Goal: Information Seeking & Learning: Find specific fact

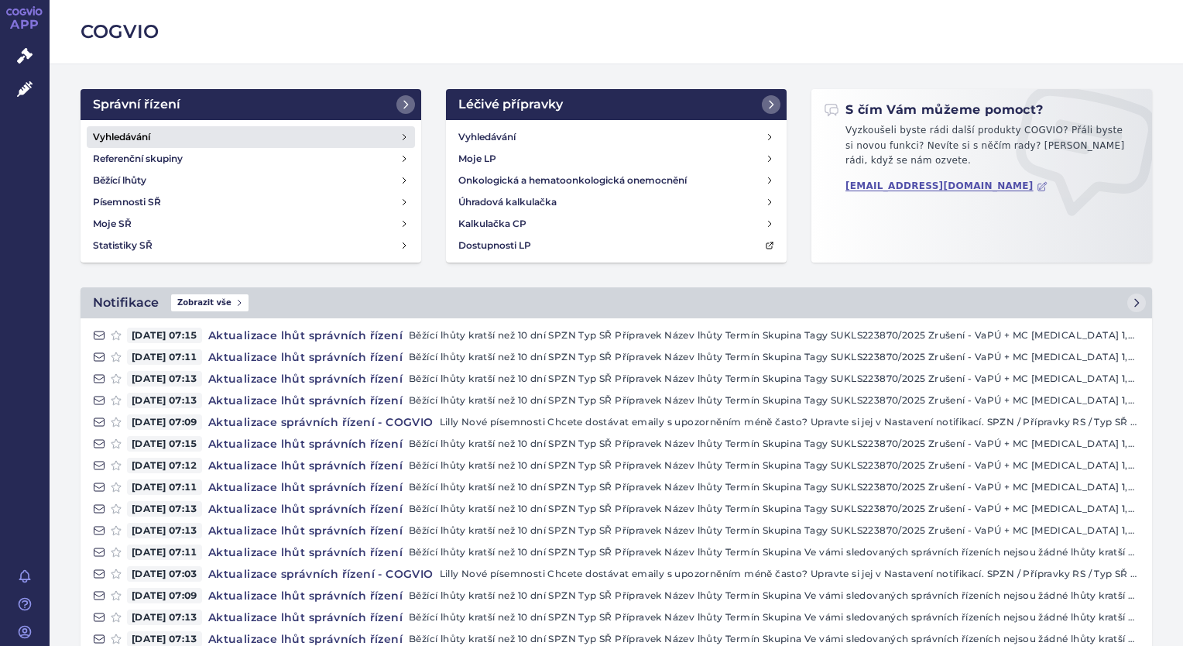
click at [180, 137] on link "Vyhledávání" at bounding box center [251, 137] width 328 height 22
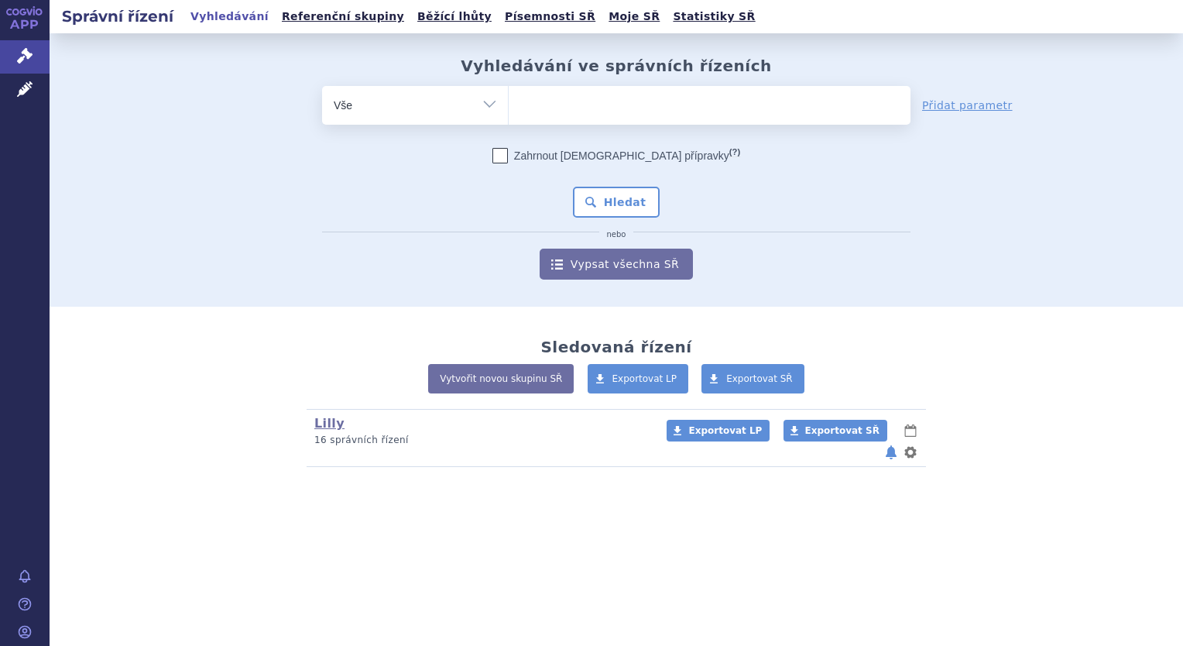
click at [546, 107] on ul at bounding box center [710, 102] width 402 height 33
click at [509, 107] on select at bounding box center [508, 104] width 1 height 39
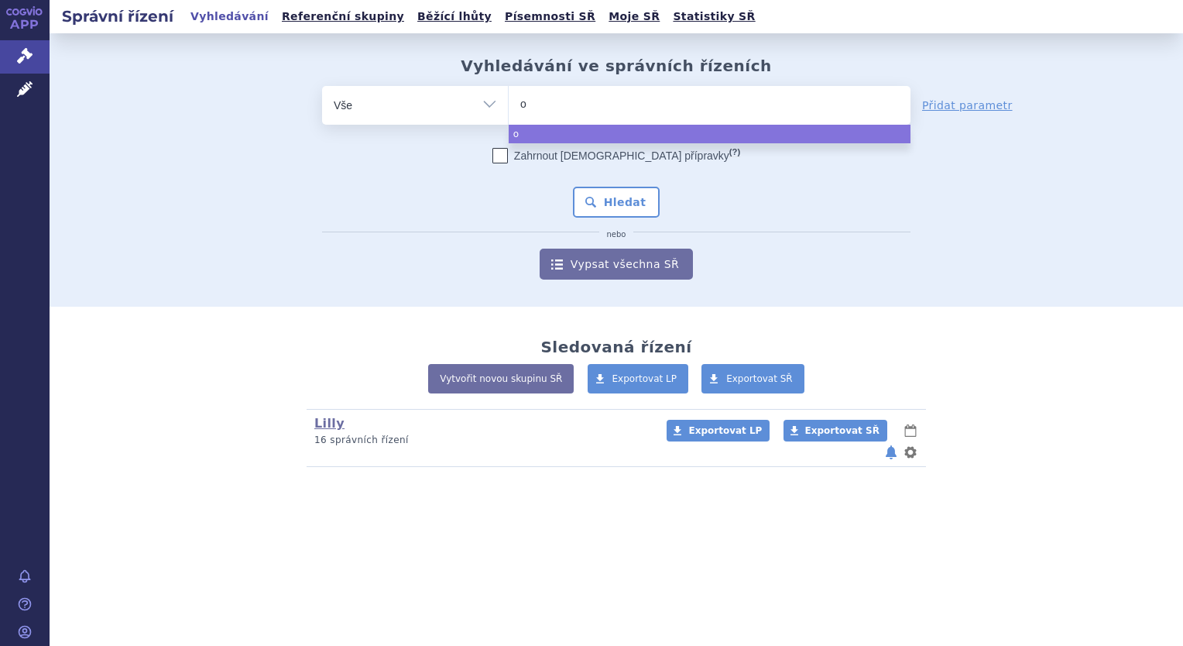
type input "om"
type input "omv"
type input "omvo"
type input "omvoh"
select select "omvoh"
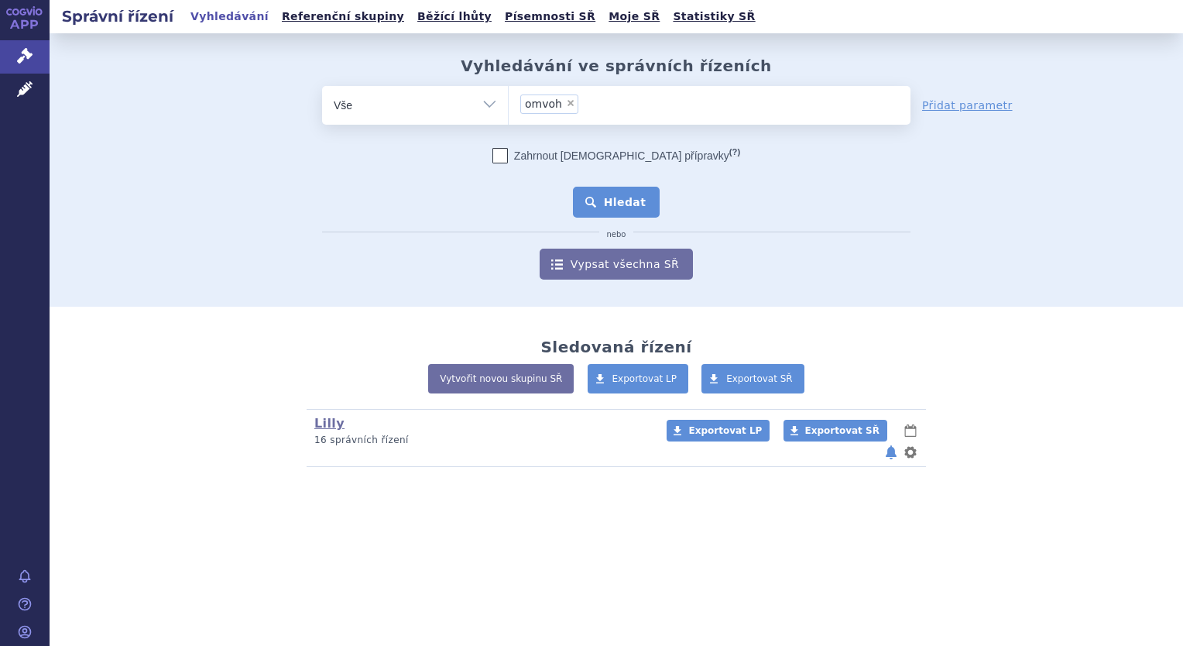
click at [644, 200] on button "Hledat" at bounding box center [616, 202] width 87 height 31
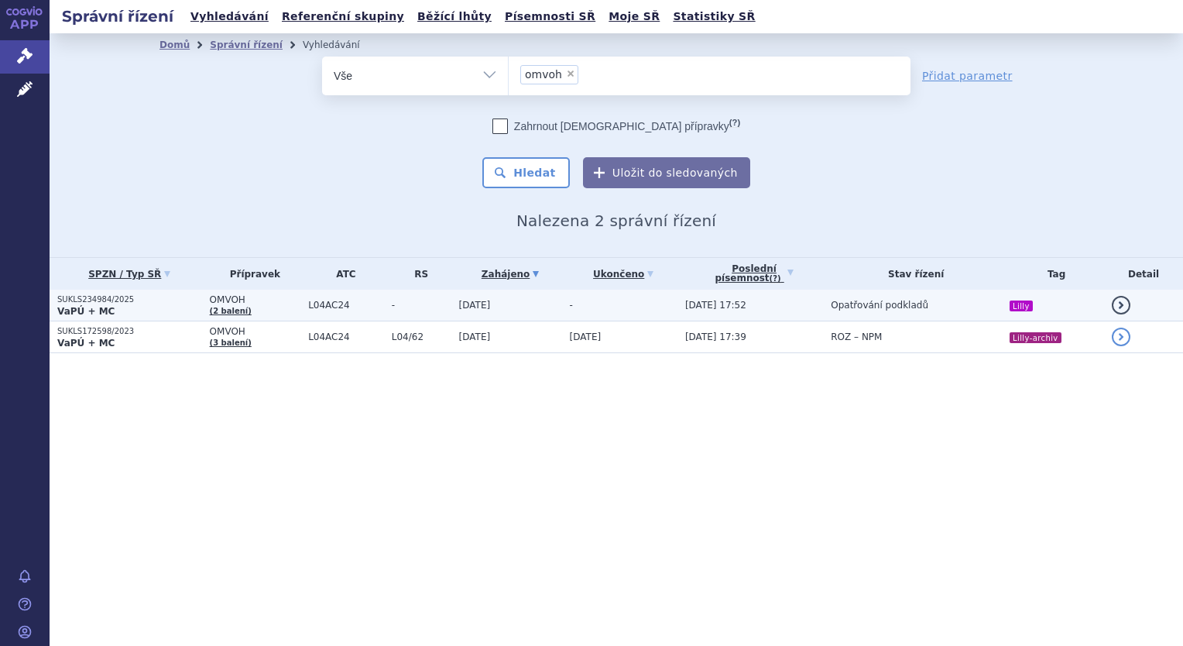
click at [557, 307] on td "[DATE]" at bounding box center [506, 306] width 111 height 32
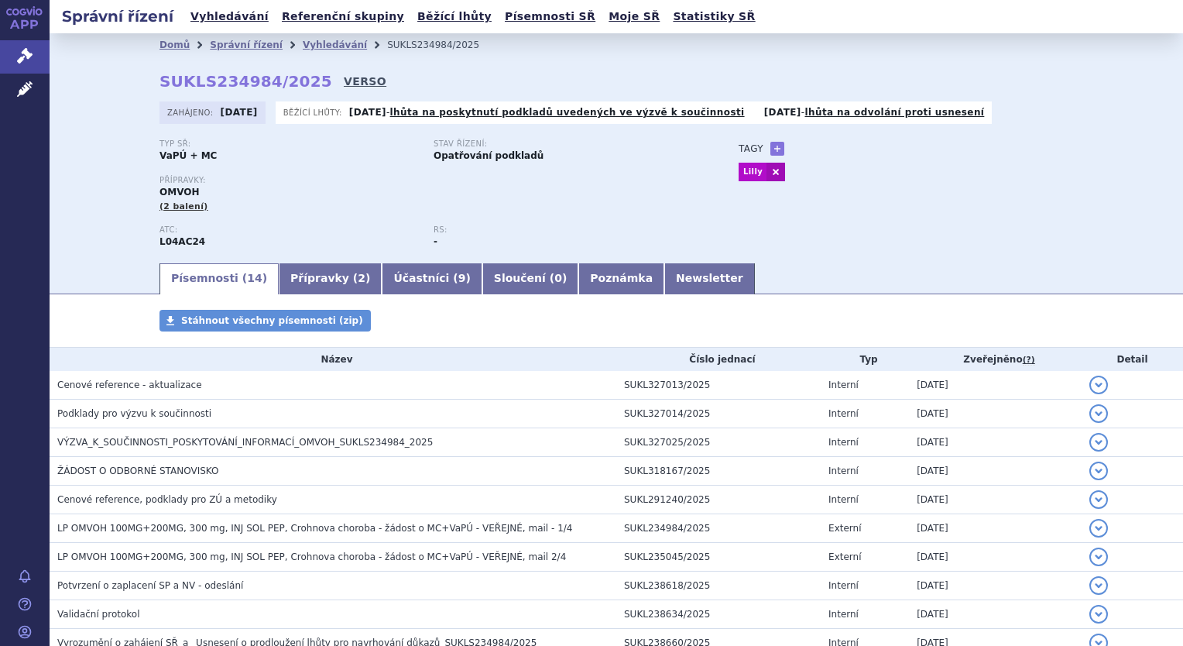
click at [344, 81] on link "VERSO" at bounding box center [365, 81] width 43 height 15
click at [305, 46] on link "Vyhledávání" at bounding box center [335, 44] width 64 height 11
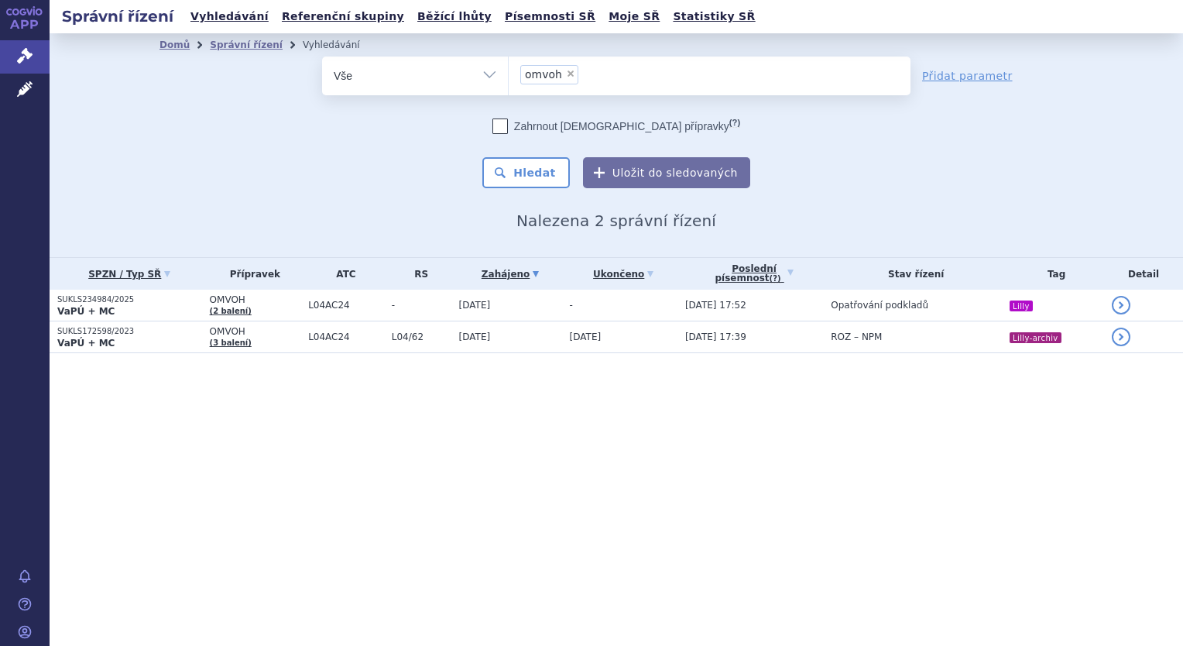
click at [622, 70] on ul "× omvoh" at bounding box center [710, 74] width 402 height 34
click at [509, 70] on select "omvoh" at bounding box center [508, 75] width 1 height 39
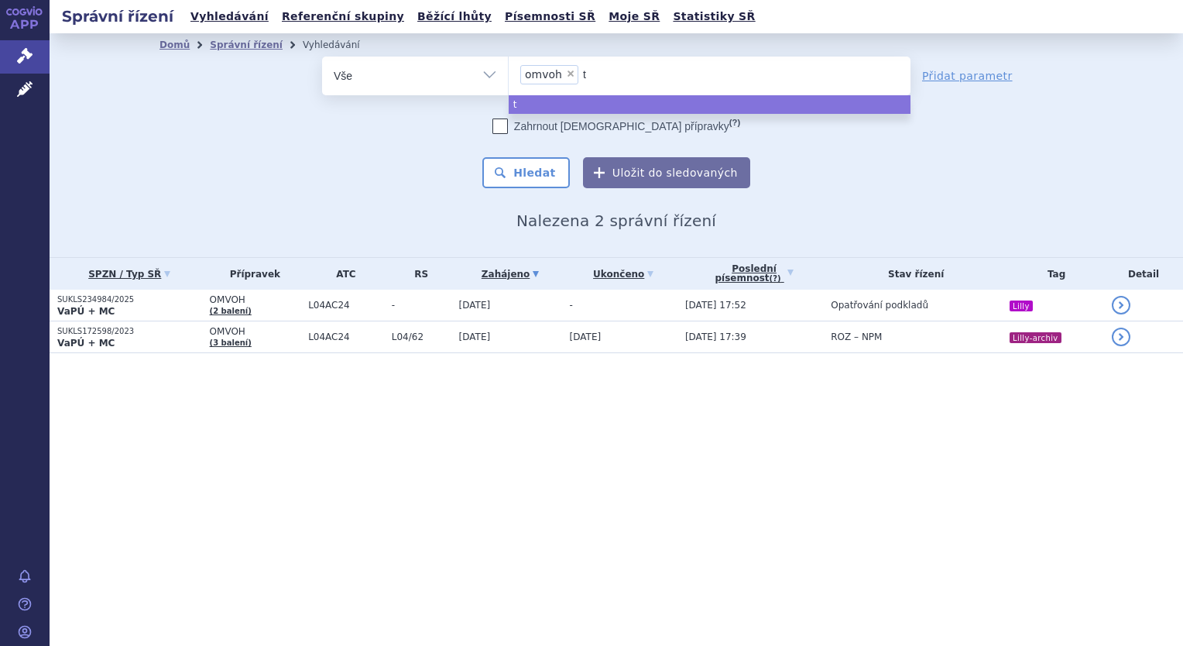
type input "tr"
type input "tre"
type input "trem"
type input "tremf"
type input "tremfy"
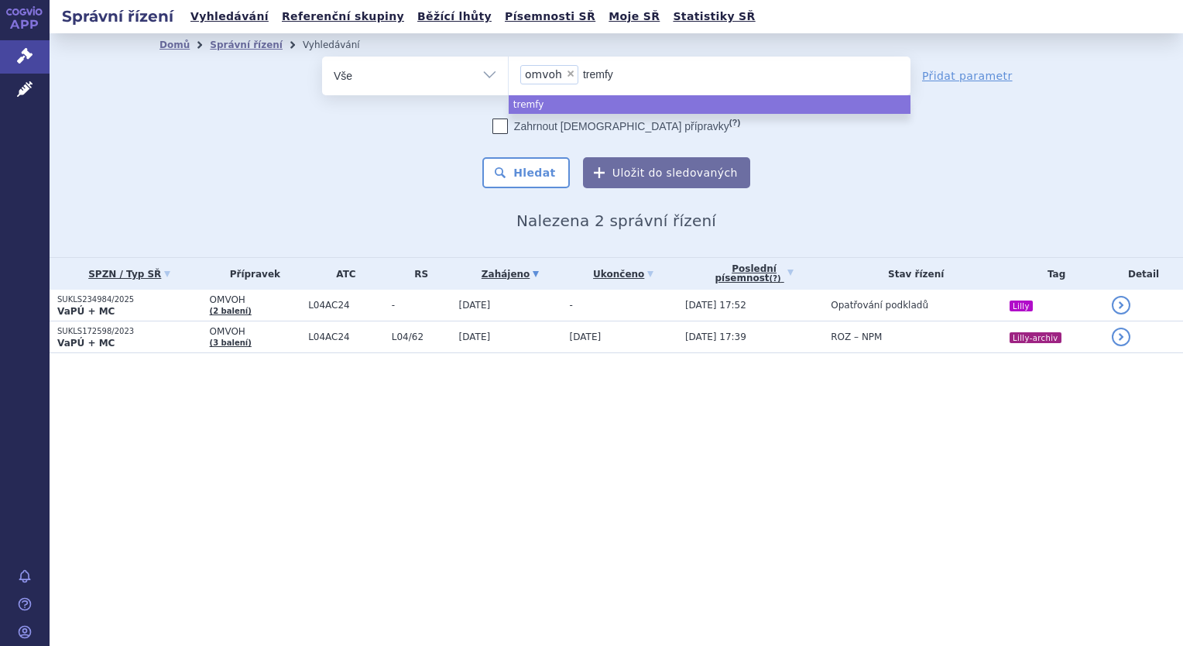
type input "tremfya"
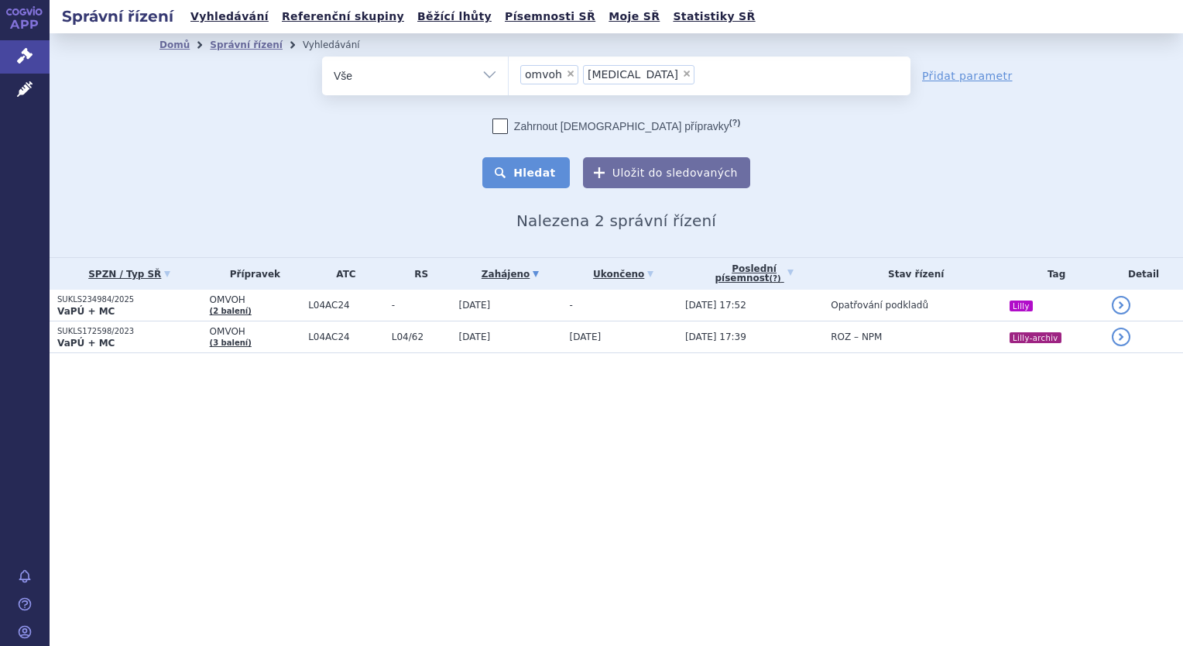
click at [548, 170] on button "Hledat" at bounding box center [525, 172] width 87 height 31
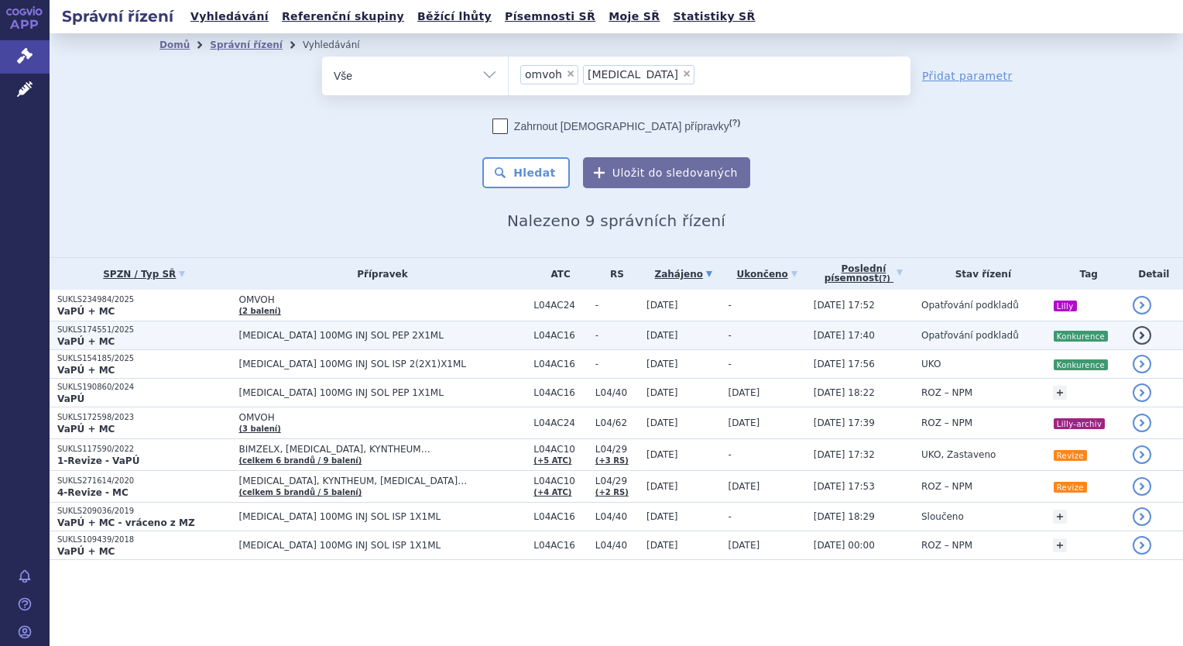
click at [450, 344] on td "TREMFYA 100MG INJ SOL PEP 2X1ML" at bounding box center [378, 335] width 295 height 29
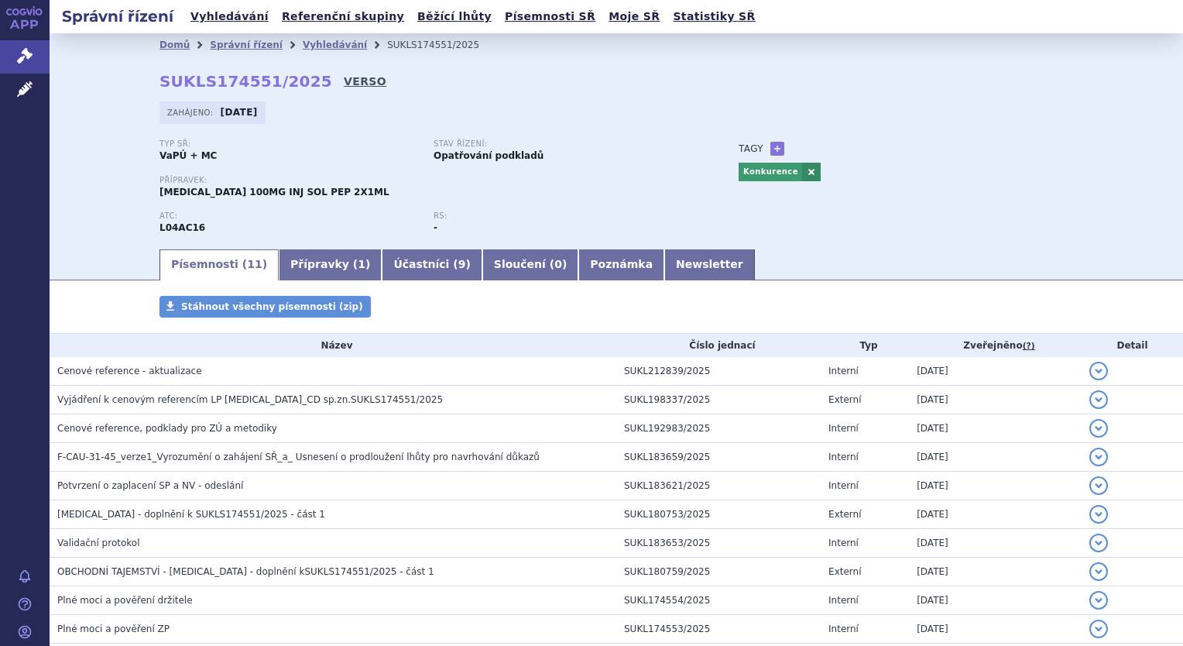
click at [344, 81] on link "VERSO" at bounding box center [365, 81] width 43 height 15
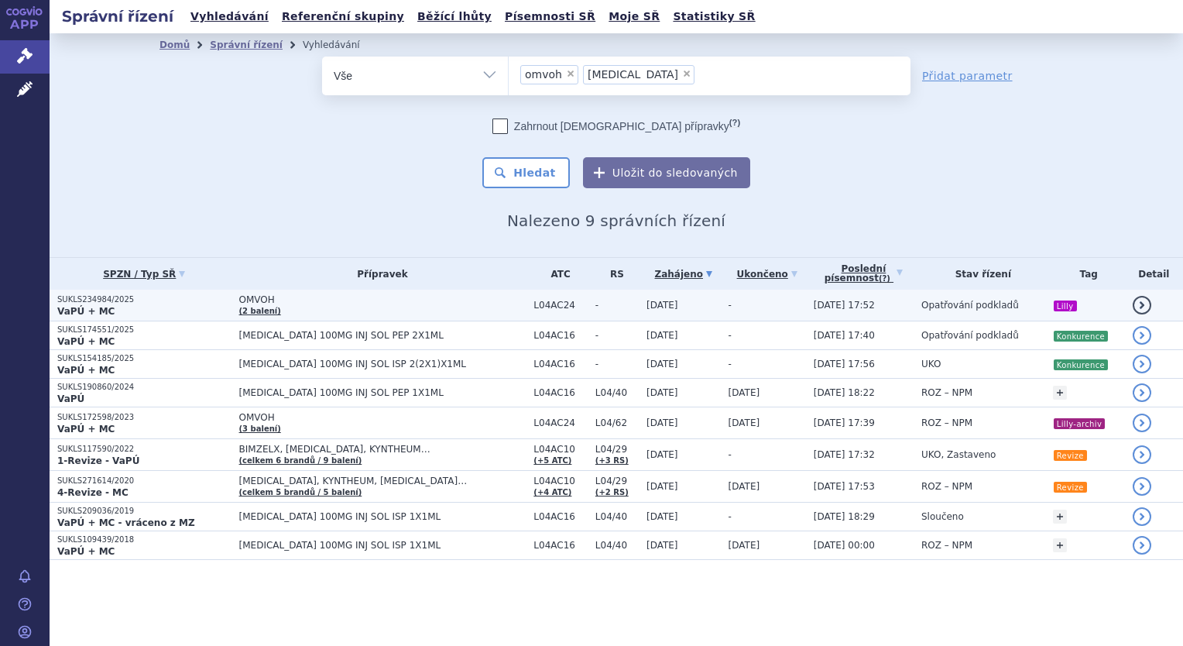
click at [286, 307] on td "OMVOH (2 balení)" at bounding box center [378, 306] width 295 height 32
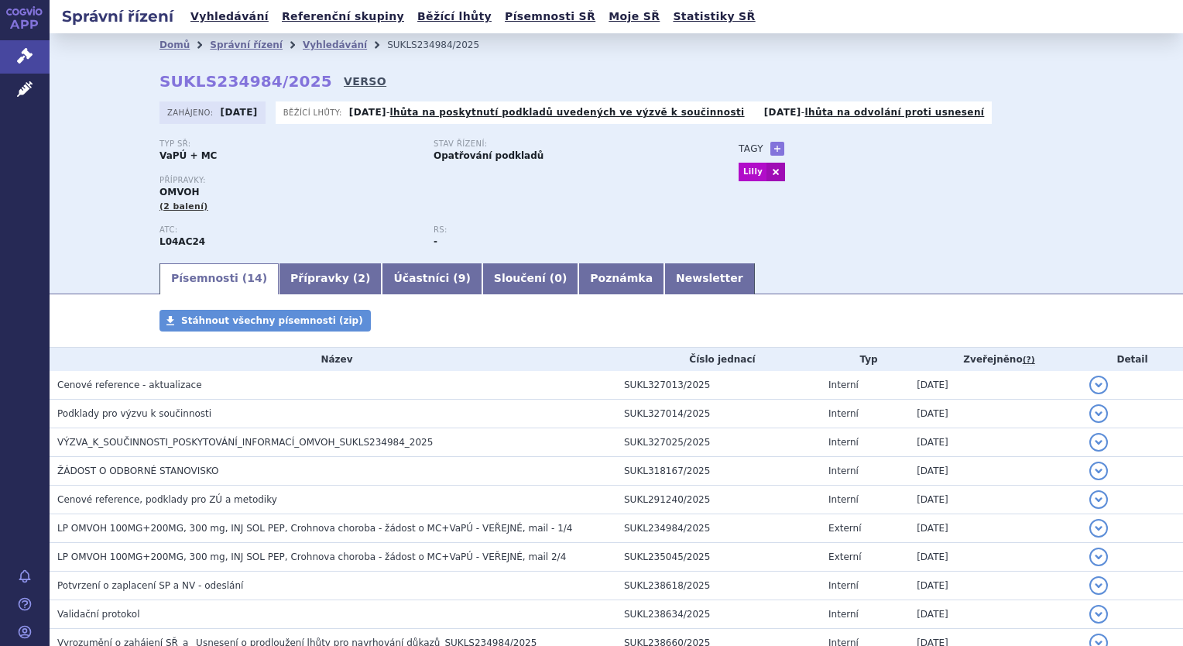
click at [344, 78] on link "VERSO" at bounding box center [365, 81] width 43 height 15
click at [237, 21] on link "Vyhledávání" at bounding box center [229, 16] width 87 height 21
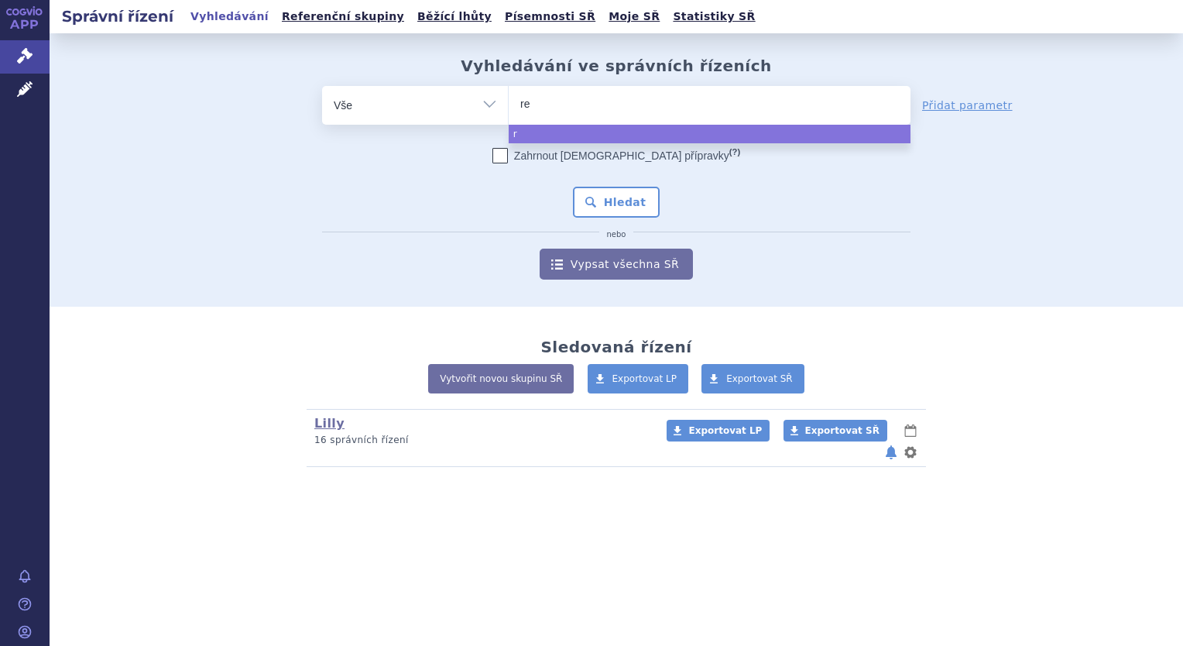
type input "ret"
type input "rets"
type input "retse"
type input "retsev"
type input "retsevm"
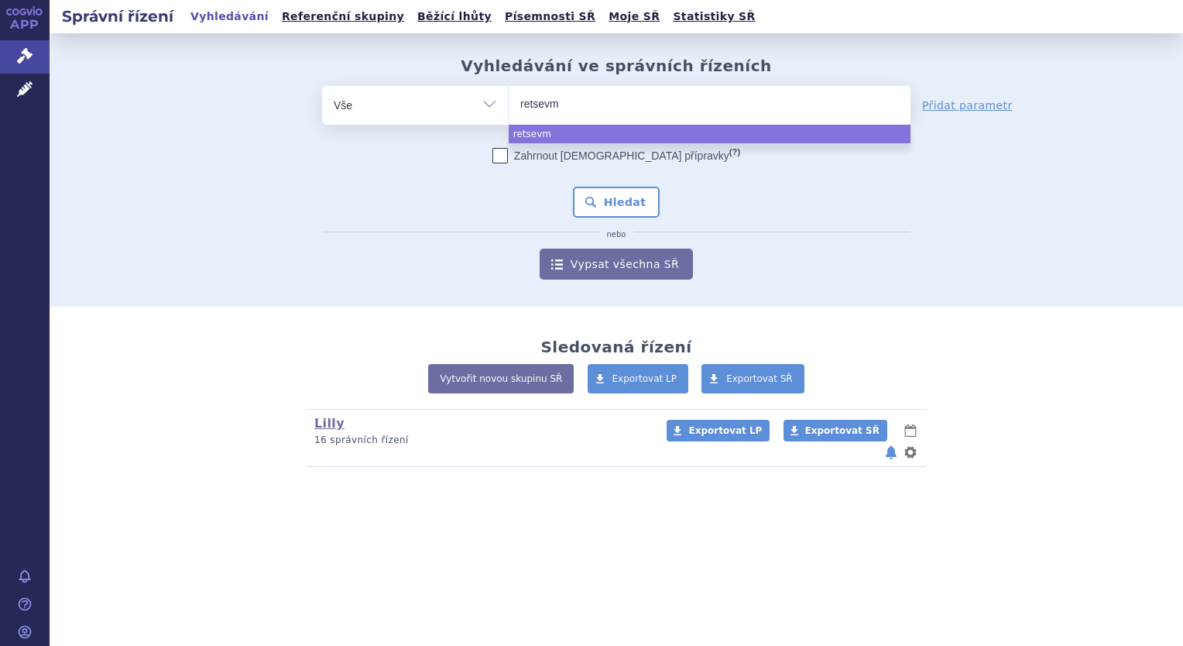
type input "retsevmo"
select select "retsevmo"
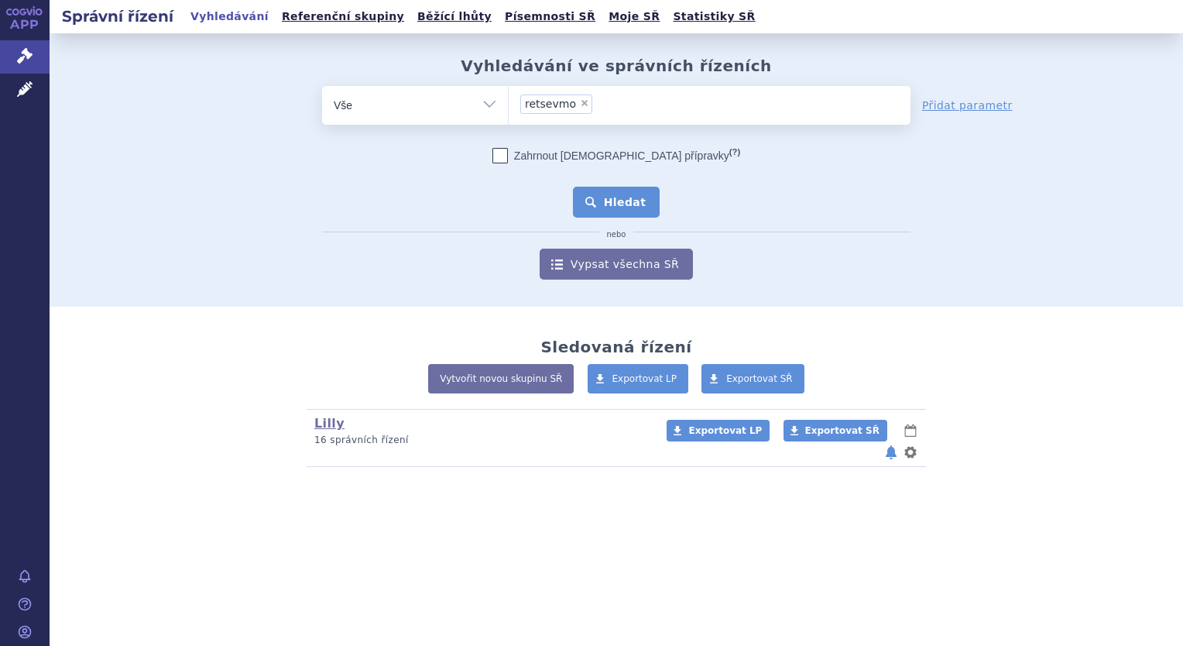
click at [629, 201] on button "Hledat" at bounding box center [616, 202] width 87 height 31
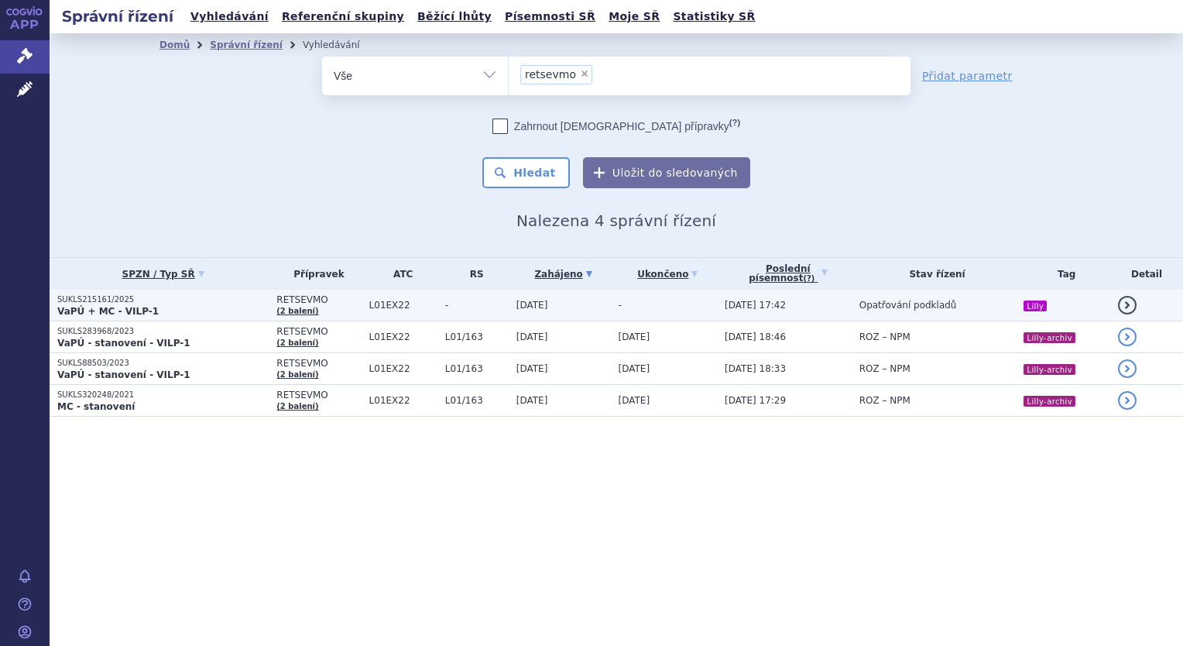
click at [369, 305] on span "L01EX22" at bounding box center [403, 305] width 68 height 11
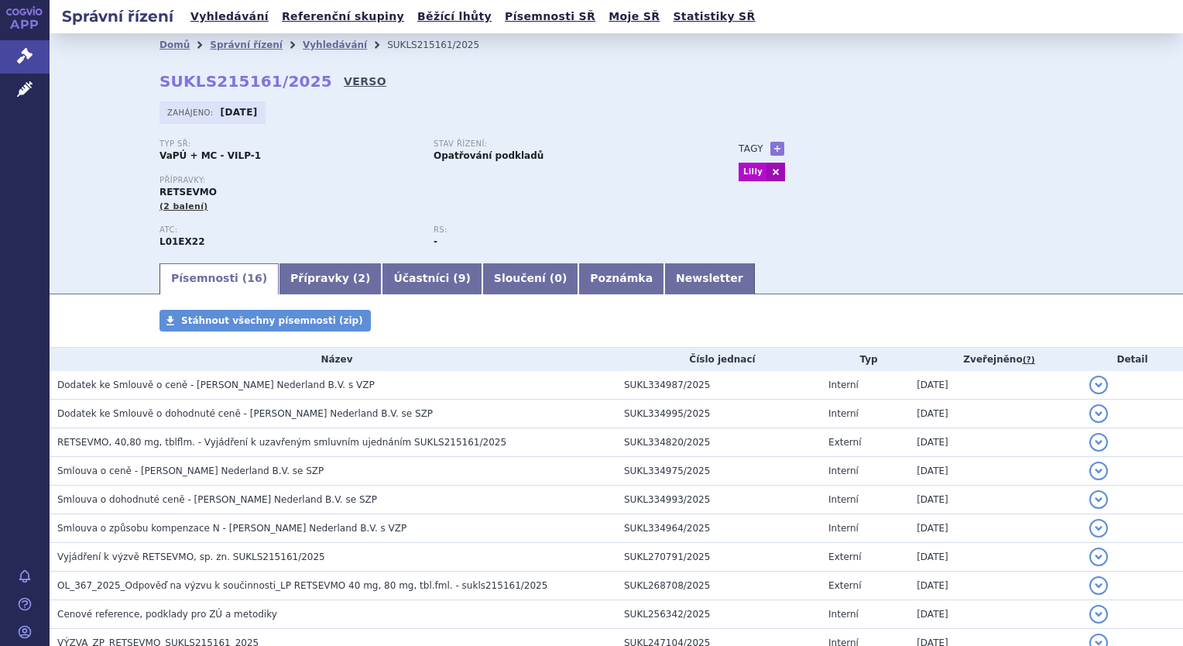
click at [344, 85] on link "VERSO" at bounding box center [365, 81] width 43 height 15
